Goal: Transaction & Acquisition: Purchase product/service

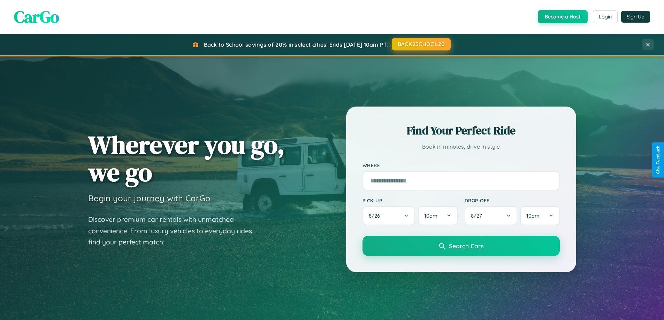
click at [420, 44] on button "BACK2SCHOOL20" at bounding box center [421, 44] width 59 height 13
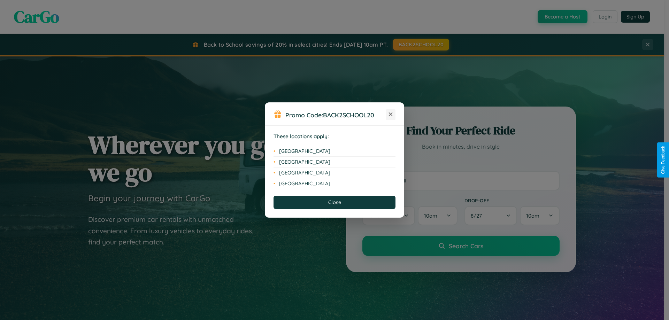
click at [391, 115] on icon at bounding box center [391, 115] width 4 height 4
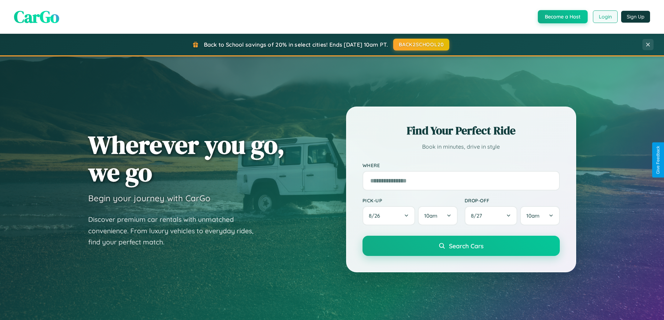
click at [604, 17] on button "Login" at bounding box center [605, 16] width 25 height 13
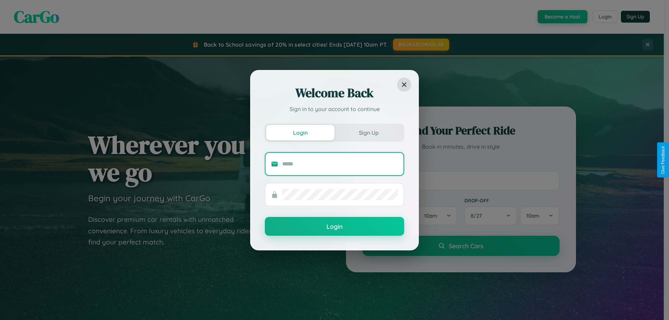
click at [340, 164] on input "text" at bounding box center [340, 164] width 116 height 11
type input "**********"
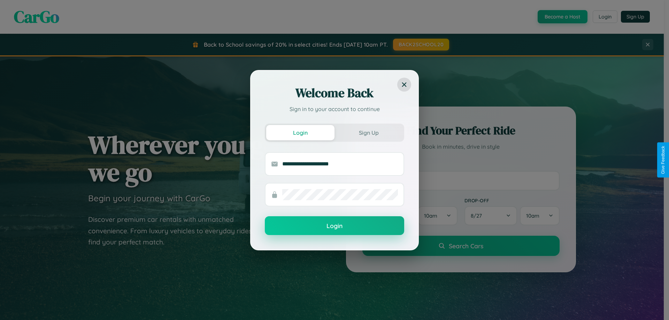
click at [334, 226] on button "Login" at bounding box center [334, 225] width 139 height 19
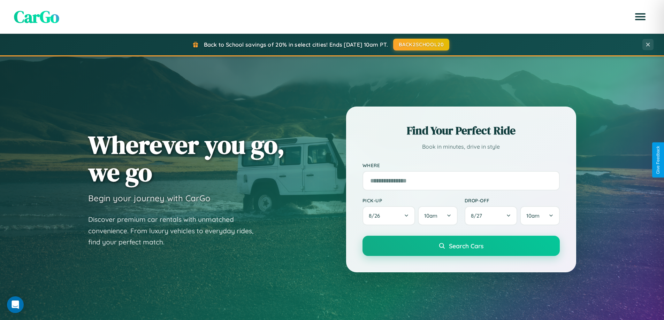
scroll to position [1119, 0]
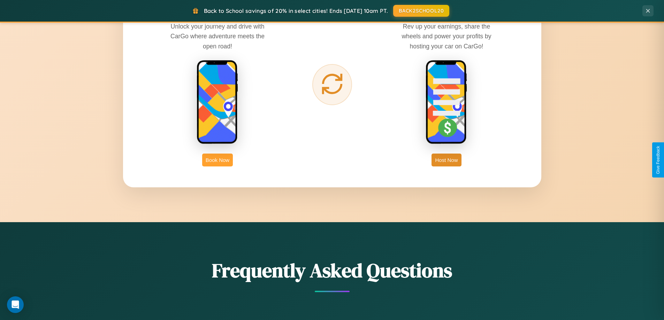
click at [217, 160] on button "Book Now" at bounding box center [217, 160] width 31 height 13
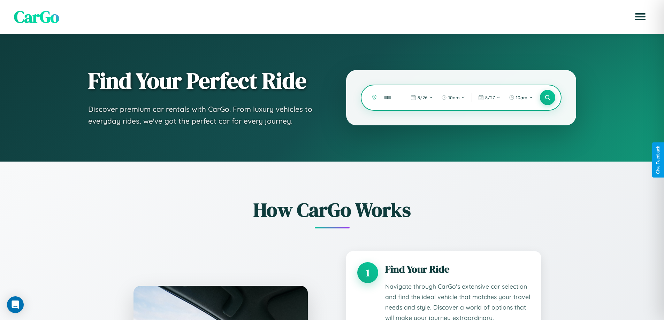
click at [388, 98] on input "text" at bounding box center [388, 98] width 17 height 12
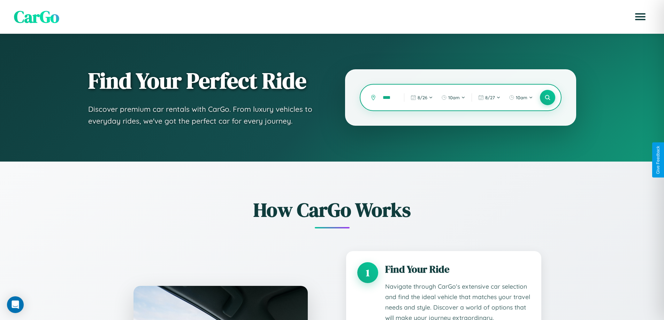
scroll to position [0, 3]
type input "****"
click at [547, 98] on icon at bounding box center [547, 97] width 7 height 7
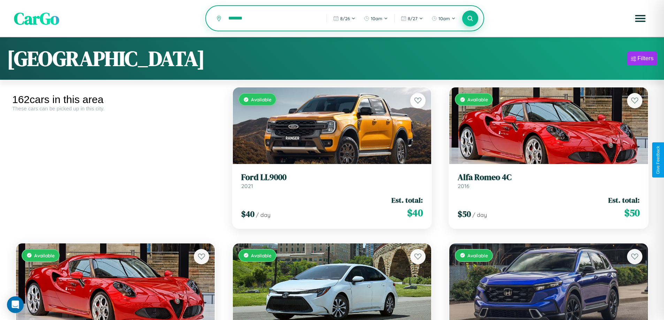
type input "*******"
click at [470, 19] on icon at bounding box center [470, 18] width 7 height 7
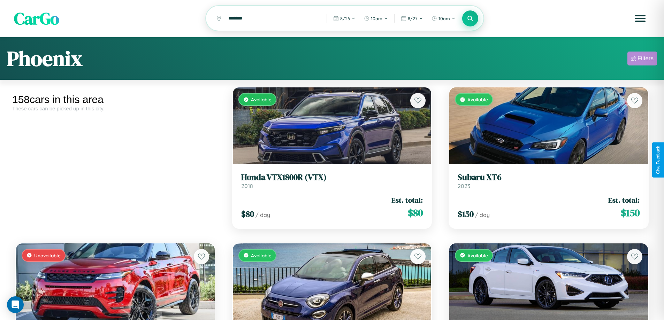
click at [642, 60] on div "Filters" at bounding box center [645, 58] width 16 height 7
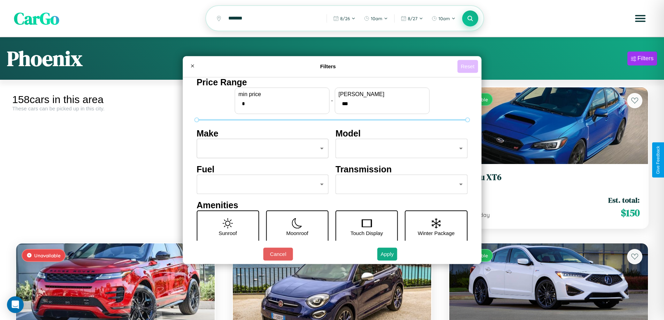
click at [468, 66] on button "Reset" at bounding box center [467, 66] width 21 height 13
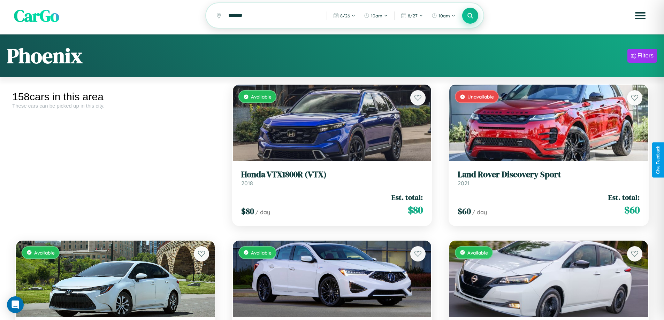
scroll to position [3686, 0]
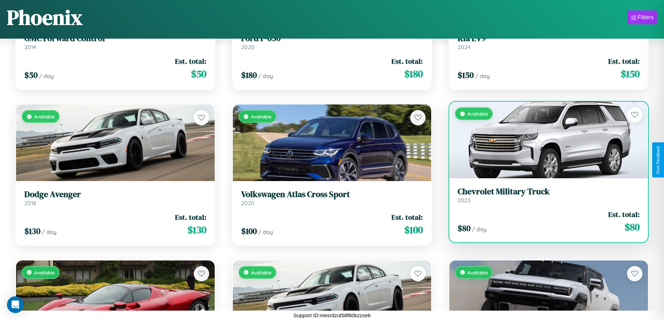
click at [544, 198] on link "Chevrolet Military Truck 2023" at bounding box center [548, 195] width 182 height 17
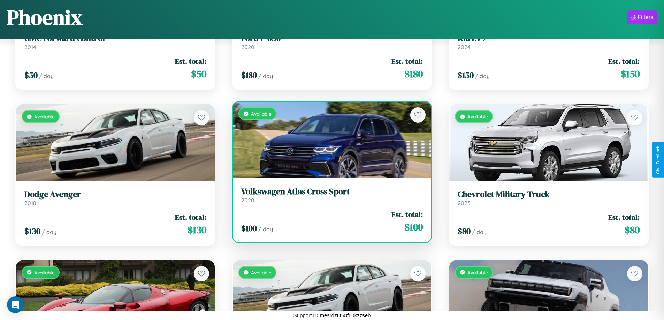
click at [329, 195] on h3 "Volkswagen Atlas Cross Sport" at bounding box center [332, 192] width 182 height 10
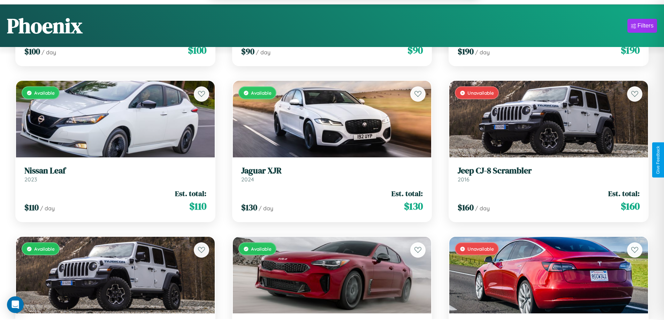
scroll to position [7456, 0]
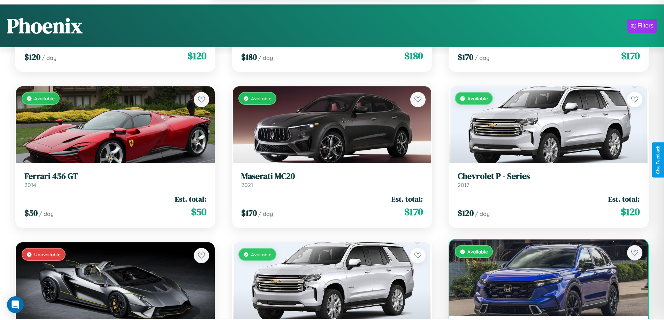
click at [544, 282] on div "Available" at bounding box center [548, 278] width 199 height 77
click at [544, 279] on div "Available" at bounding box center [548, 278] width 199 height 77
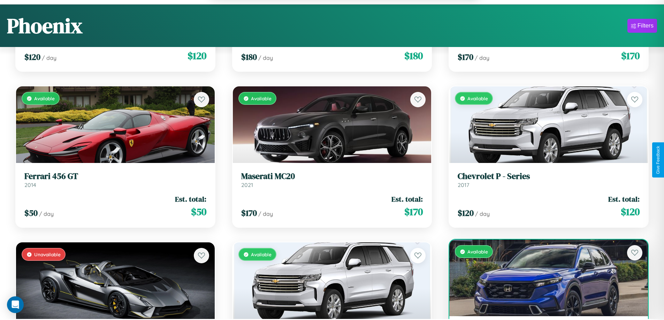
click at [544, 279] on div "Available" at bounding box center [548, 278] width 199 height 77
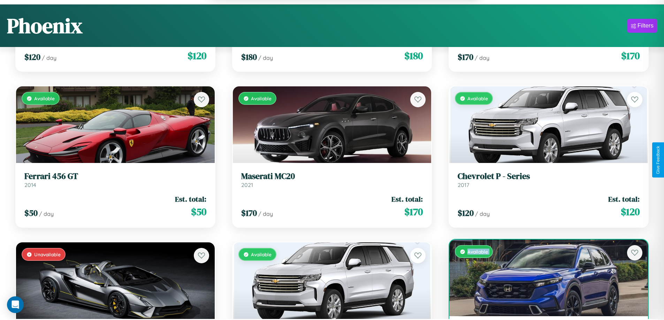
click at [544, 279] on div "Available" at bounding box center [548, 278] width 199 height 77
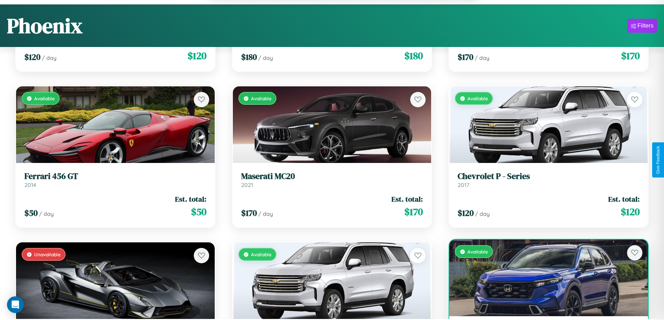
click at [544, 279] on div "Available" at bounding box center [548, 278] width 199 height 77
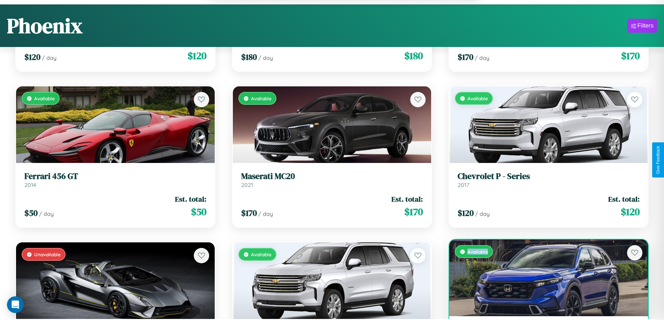
click at [544, 279] on div "Available" at bounding box center [548, 278] width 199 height 77
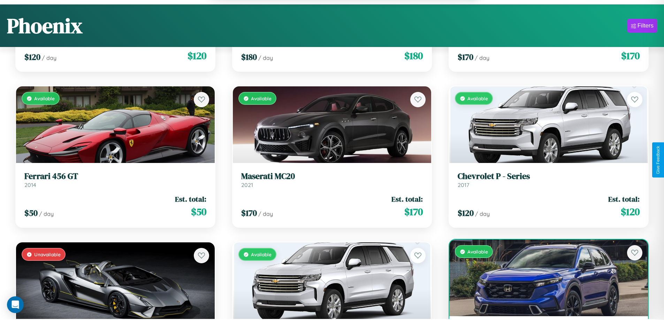
scroll to position [7479, 0]
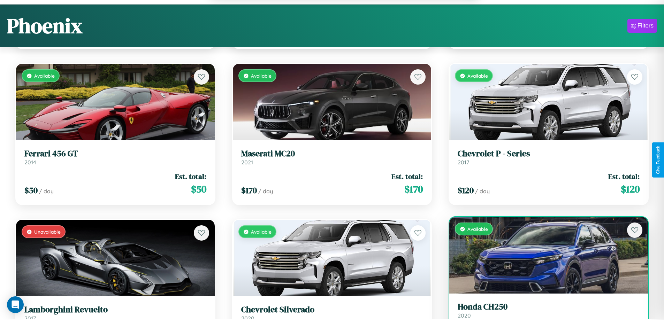
click at [544, 311] on h3 "Honda CH250" at bounding box center [548, 307] width 182 height 10
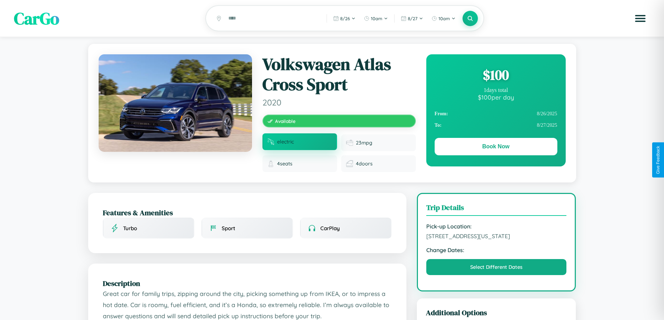
scroll to position [77, 0]
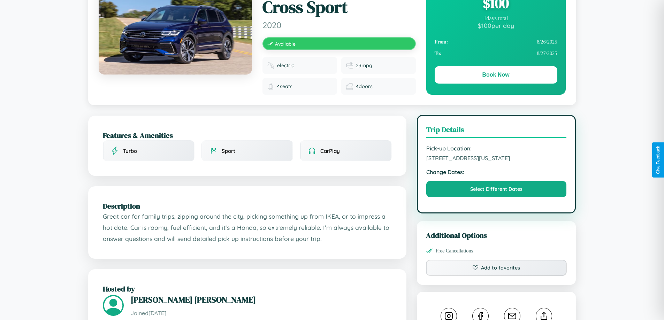
click at [496, 159] on span "3687 Main Street Phoenix Arizona 18718 United States" at bounding box center [496, 158] width 140 height 7
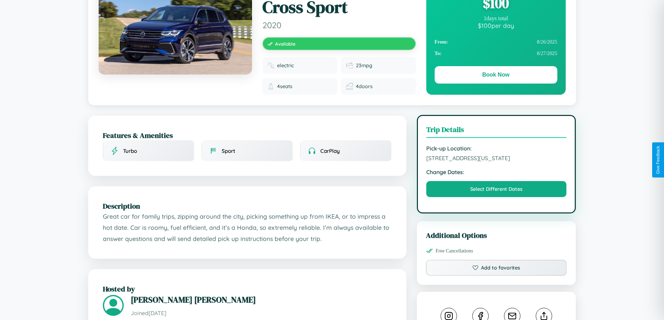
click at [496, 159] on span "3687 Main Street Phoenix Arizona 18718 United States" at bounding box center [496, 158] width 140 height 7
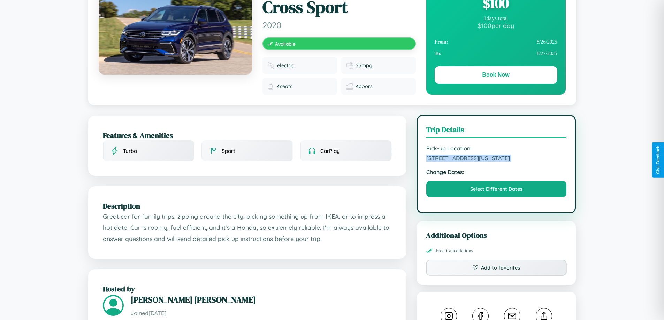
click at [496, 159] on span "3687 Main Street Phoenix Arizona 18718 United States" at bounding box center [496, 158] width 140 height 7
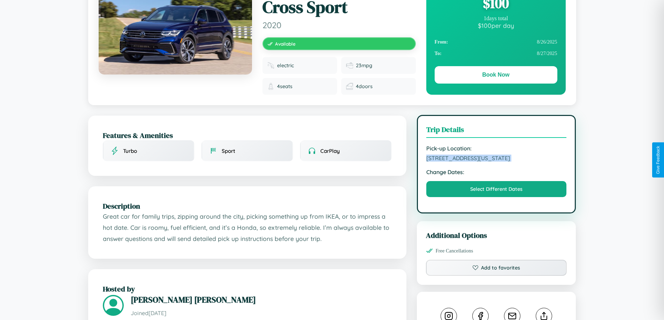
click at [496, 159] on span "3687 Main Street Phoenix Arizona 18718 United States" at bounding box center [496, 158] width 140 height 7
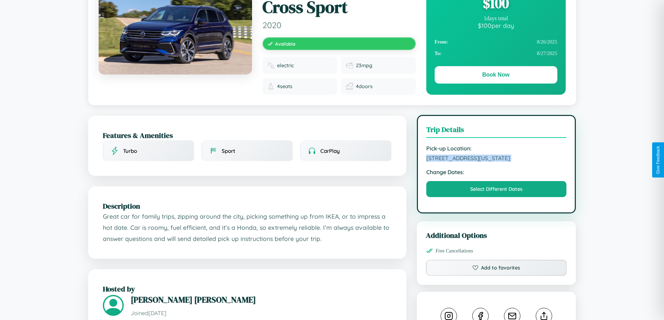
click at [496, 159] on span "3687 Main Street Phoenix Arizona 18718 United States" at bounding box center [496, 158] width 140 height 7
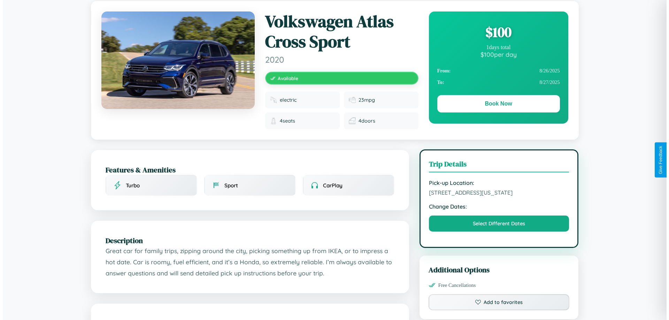
scroll to position [0, 0]
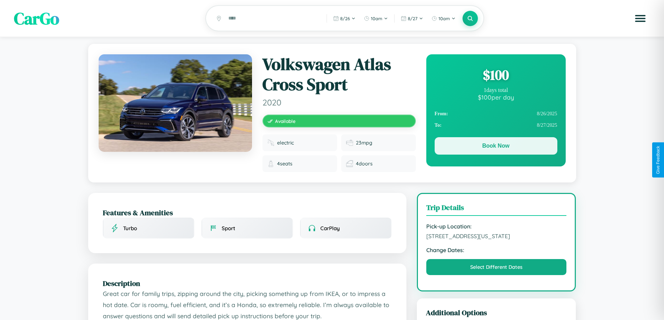
click at [495, 147] on button "Book Now" at bounding box center [495, 145] width 123 height 17
